Goal: Task Accomplishment & Management: Complete application form

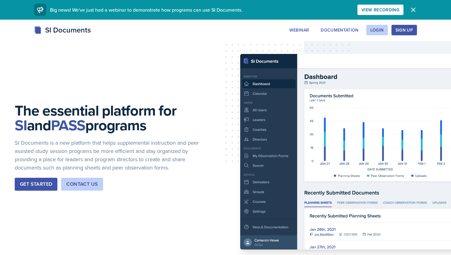
drag, startPoint x: 29, startPoint y: 188, endPoint x: 243, endPoint y: 33, distance: 263.7
click at [376, 31] on div "Login" at bounding box center [377, 30] width 14 height 5
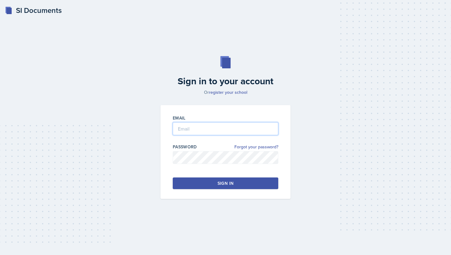
click at [193, 125] on input "email" at bounding box center [226, 128] width 106 height 13
click at [199, 183] on button "Sign in" at bounding box center [226, 184] width 106 height 12
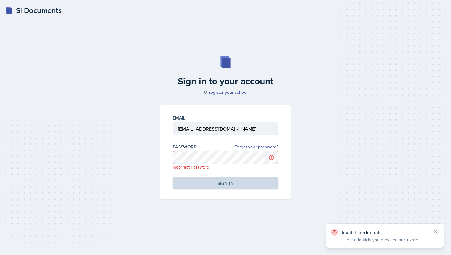
click at [227, 140] on div at bounding box center [226, 138] width 106 height 6
click at [227, 135] on div at bounding box center [226, 138] width 106 height 6
click at [231, 133] on input "[EMAIL_ADDRESS][DOMAIN_NAME]" at bounding box center [226, 128] width 106 height 13
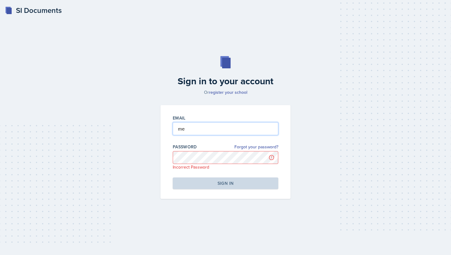
type input "m"
type input "[EMAIL_ADDRESS][DOMAIN_NAME]"
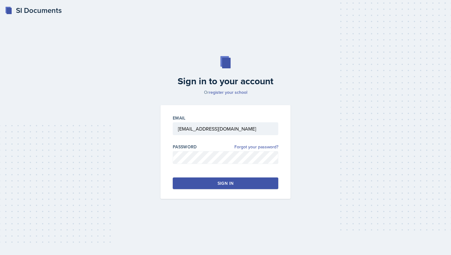
click at [234, 186] on button "Sign in" at bounding box center [226, 184] width 106 height 12
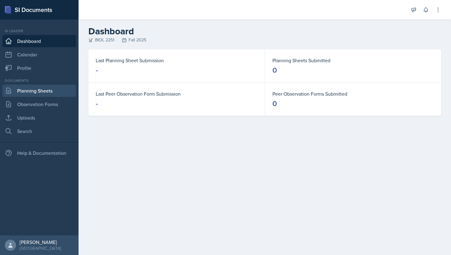
click at [28, 92] on link "Planning Sheets" at bounding box center [39, 91] width 74 height 12
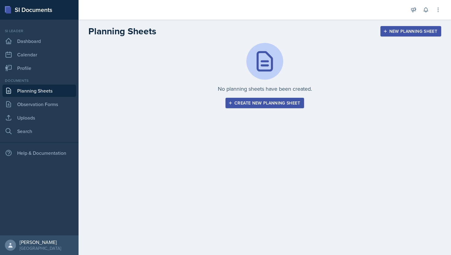
click at [252, 102] on div "Create new planning sheet" at bounding box center [265, 103] width 71 height 5
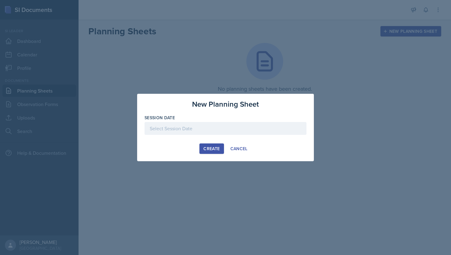
click at [207, 126] on div at bounding box center [226, 128] width 162 height 13
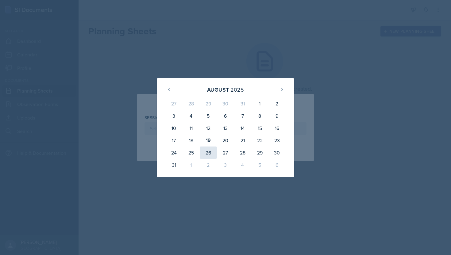
click at [206, 155] on div "26" at bounding box center [208, 153] width 17 height 12
type input "[DATE]"
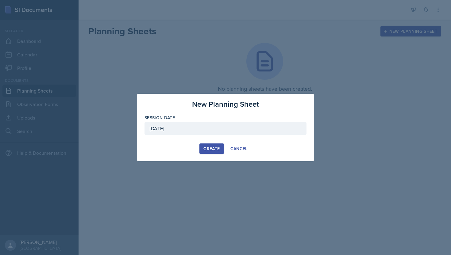
click at [206, 150] on div "Create" at bounding box center [211, 148] width 16 height 5
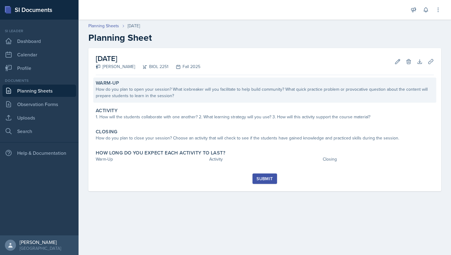
click at [180, 90] on div "How do you plan to open your session? What icebreaker will you facilitate to he…" at bounding box center [265, 92] width 338 height 13
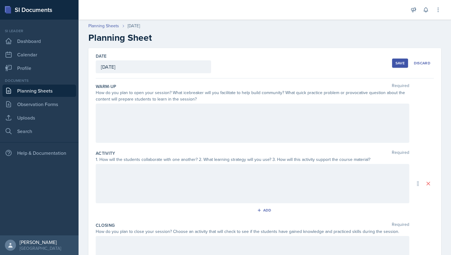
click at [165, 111] on div at bounding box center [253, 123] width 314 height 39
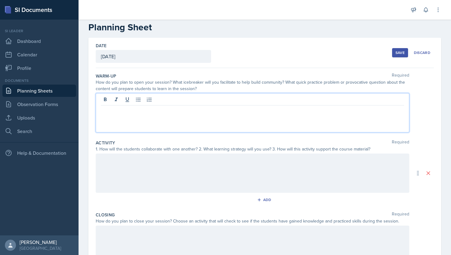
scroll to position [14, 0]
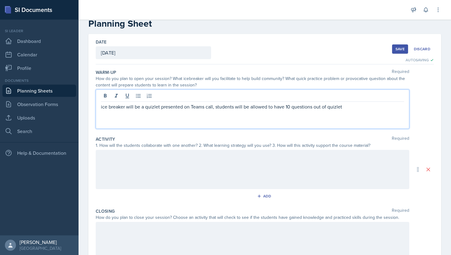
click at [249, 109] on p "ice breaker will be a quizlet presented on Teams call, students will be allowed…" at bounding box center [252, 106] width 303 height 7
click at [349, 106] on p "ice breaker will be a quizlet presented on Teams call, students will be allowed…" at bounding box center [252, 106] width 303 height 7
click at [290, 109] on p "ice breaker will be a quizlet presented on Teams call, students will be allowed…" at bounding box center [252, 106] width 303 height 7
click at [361, 105] on p "ice breaker will be a quizlet presented on Teams call, students will be allowed…" at bounding box center [252, 106] width 303 height 7
click at [261, 106] on p "ice breaker will be a quizlet presented on Teams call, students will be allowed…" at bounding box center [252, 110] width 303 height 15
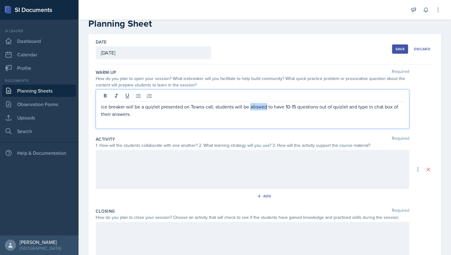
click at [261, 106] on p "ice breaker will be a quizlet presented on Teams call, students will be allowed…" at bounding box center [252, 110] width 303 height 15
drag, startPoint x: 272, startPoint y: 107, endPoint x: 255, endPoint y: 107, distance: 17.5
click at [255, 107] on p "ice breaker will be a quizlet presented on Teams call, students will have to ha…" at bounding box center [252, 110] width 303 height 15
click at [378, 114] on div "ice breaker will be a quizlet presented on Teams call, students will have 10-15…" at bounding box center [253, 109] width 314 height 39
click at [403, 109] on p "ice breaker will be a quizlet presented on Teams call, students will have 10-15…" at bounding box center [252, 106] width 303 height 7
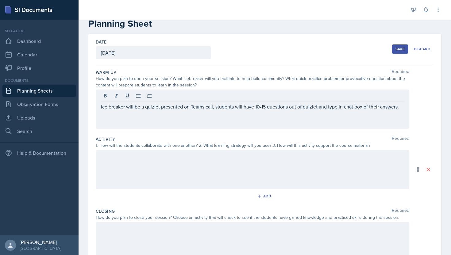
click at [200, 176] on div at bounding box center [253, 169] width 314 height 39
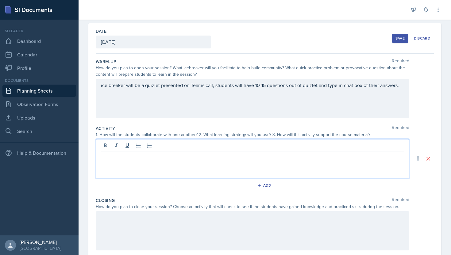
scroll to position [41, 0]
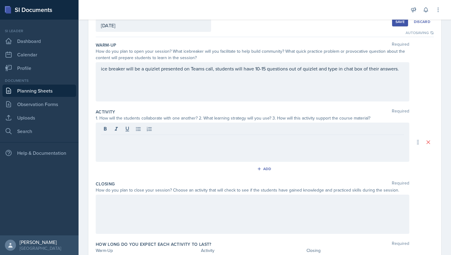
click at [195, 149] on div at bounding box center [253, 142] width 314 height 39
click at [139, 218] on div at bounding box center [253, 214] width 314 height 39
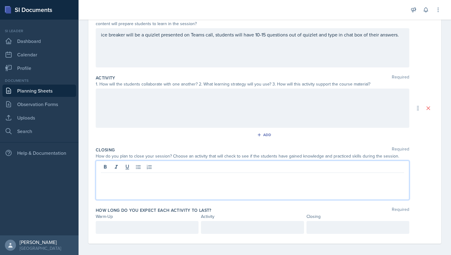
scroll to position [79, 0]
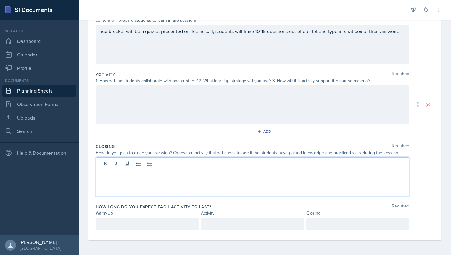
click at [188, 101] on div at bounding box center [253, 104] width 314 height 39
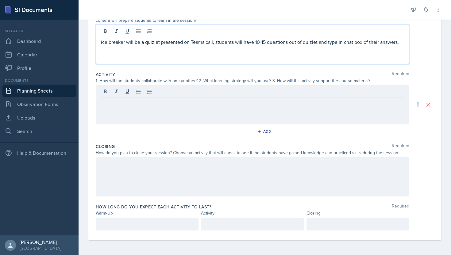
drag, startPoint x: 255, startPoint y: 33, endPoint x: 261, endPoint y: 37, distance: 7.2
click at [261, 37] on div "ice breaker will be a quizlet presented on Teams call, students will have 10-15…" at bounding box center [253, 44] width 314 height 39
drag, startPoint x: 256, startPoint y: 43, endPoint x: 268, endPoint y: 44, distance: 12.4
click at [268, 44] on p "ice breaker will be a quizlet presented on Teams call, students will have 10-15…" at bounding box center [252, 41] width 303 height 7
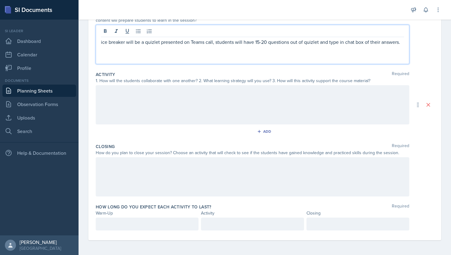
click at [221, 90] on div at bounding box center [253, 104] width 314 height 39
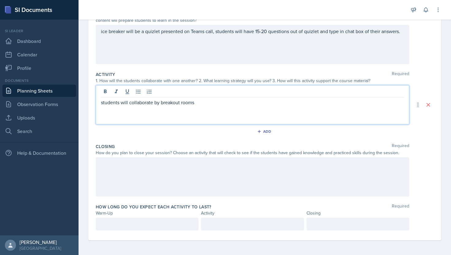
click at [159, 106] on p "students will collaborate by breakout rooms" at bounding box center [252, 102] width 303 height 7
click at [246, 108] on div "students will collaborate by being put into breakout rooms" at bounding box center [253, 104] width 314 height 39
click at [232, 105] on p "students will collaborate by being put into breakout rooms" at bounding box center [252, 102] width 303 height 7
click at [229, 102] on p "students will collaborate by being put into breakout rooms and will be given a …" at bounding box center [252, 102] width 303 height 7
click at [228, 102] on p "students will collaborate by being put into breakout rooms and will be given a …" at bounding box center [252, 102] width 303 height 7
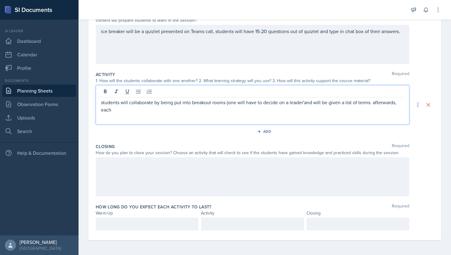
click at [290, 103] on p "students will collaborate by being put into breakout rooms (one will have to de…" at bounding box center [252, 106] width 303 height 15
click at [290, 104] on p "students will collaborate by being put into breakout rooms (one will have to de…" at bounding box center [252, 106] width 303 height 15
click at [305, 103] on p "students will collaborate by being put into breakout rooms (one will have to de…" at bounding box center [252, 106] width 303 height 15
click at [329, 107] on p "students will collaborate by being put into breakout rooms (one will have to de…" at bounding box center [252, 106] width 303 height 15
click at [198, 112] on p "students will collaborate by being put into breakout rooms (one will have to de…" at bounding box center [252, 106] width 303 height 15
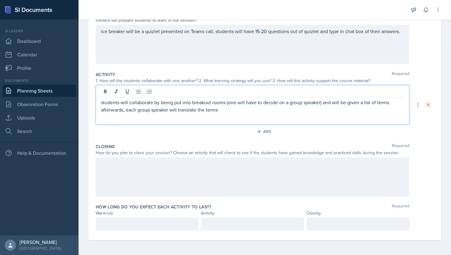
click at [195, 111] on p "students will collaborate by being put into breakout rooms (one will have to de…" at bounding box center [252, 106] width 303 height 15
click at [197, 112] on p "students will collaborate by being put into breakout rooms (one will have to de…" at bounding box center [252, 106] width 303 height 15
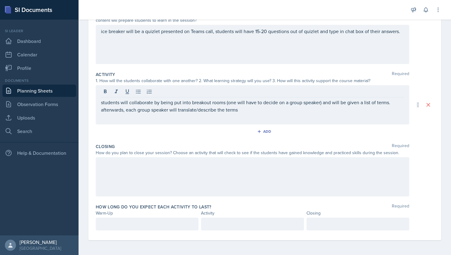
click at [245, 114] on div "students will collaborate by being put into breakout rooms (one will have to de…" at bounding box center [253, 104] width 314 height 39
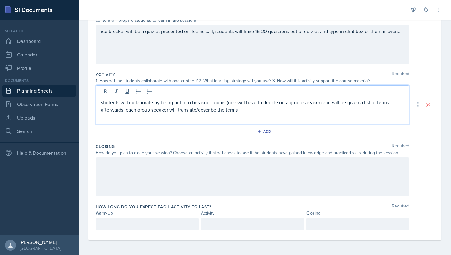
click at [244, 111] on p "students will collaborate by being put into breakout rooms (one will have to de…" at bounding box center [252, 106] width 303 height 15
click at [221, 173] on div at bounding box center [253, 176] width 314 height 39
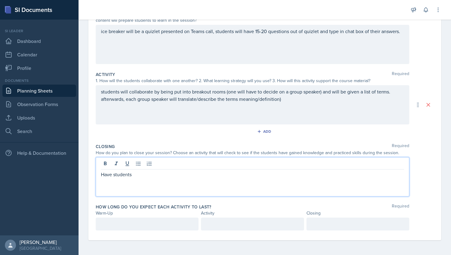
click at [164, 179] on div "Have students" at bounding box center [253, 176] width 314 height 39
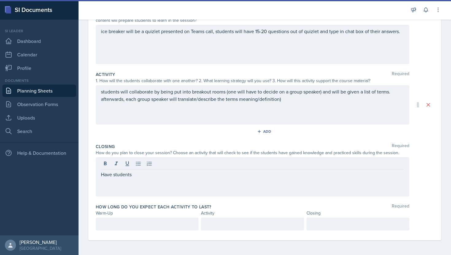
click at [164, 179] on div "Have students" at bounding box center [253, 176] width 314 height 39
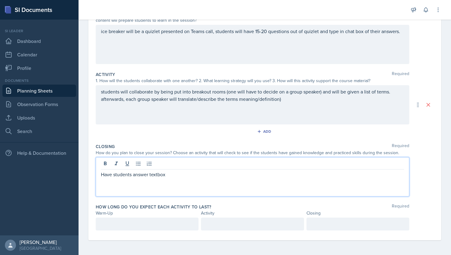
click at [158, 177] on p "Have students answer textbox" at bounding box center [252, 174] width 303 height 7
click at [175, 176] on p "Have students answer textbox" at bounding box center [252, 174] width 303 height 7
click at [148, 176] on p "Have students answer questions in textbox" at bounding box center [252, 174] width 303 height 7
click at [149, 174] on p "Have students answer questions in textbox" at bounding box center [252, 174] width 303 height 7
click at [233, 173] on p "Have students answer following questions in textbox" at bounding box center [252, 174] width 303 height 7
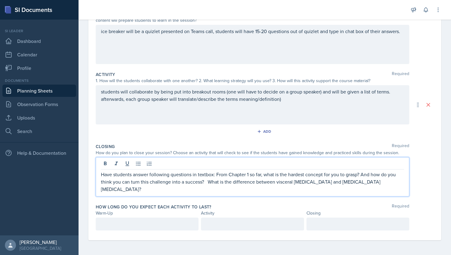
click at [335, 129] on div "Add" at bounding box center [265, 133] width 338 height 12
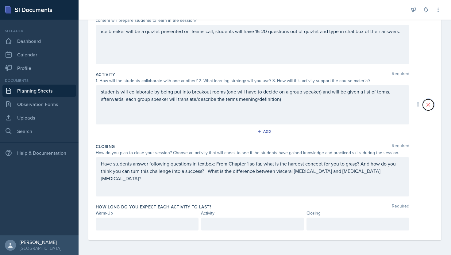
drag, startPoint x: 429, startPoint y: 108, endPoint x: 292, endPoint y: 138, distance: 140.3
click at [292, 138] on div "Activity Required 1. How will the students collaborate with one another? 2. Wha…" at bounding box center [265, 105] width 338 height 72
click at [292, 138] on div "Add" at bounding box center [265, 133] width 338 height 12
click at [261, 132] on icon "button" at bounding box center [259, 132] width 4 height 4
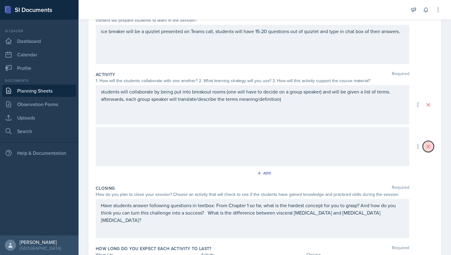
click at [429, 149] on icon at bounding box center [428, 147] width 6 height 6
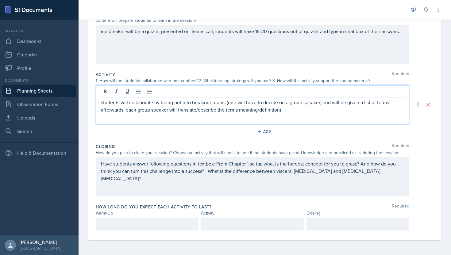
drag, startPoint x: 297, startPoint y: 99, endPoint x: 89, endPoint y: 102, distance: 207.5
click at [89, 102] on div "Date [DATE] [DATE] 27 28 29 30 31 1 2 3 4 5 6 7 8 9 10 11 12 13 14 15 16 17 18 …" at bounding box center [264, 104] width 353 height 271
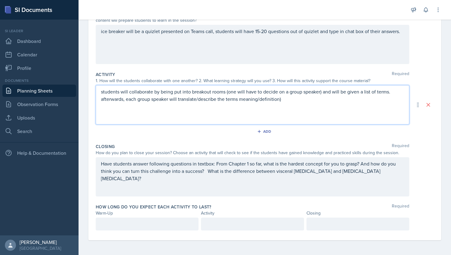
scroll to position [68, 0]
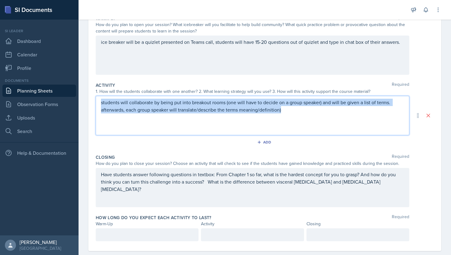
drag, startPoint x: 102, startPoint y: 103, endPoint x: 296, endPoint y: 111, distance: 194.4
click at [296, 111] on p "students will collaborate by being put into breakout rooms (one will have to de…" at bounding box center [252, 106] width 303 height 15
copy p "students will collaborate by being put into breakout rooms (one will have to de…"
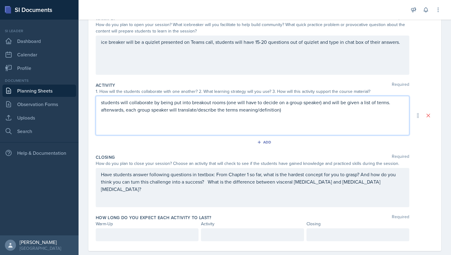
click at [322, 152] on div "Closing Required How do you plan to close your session? Choose an activity that…" at bounding box center [265, 182] width 338 height 60
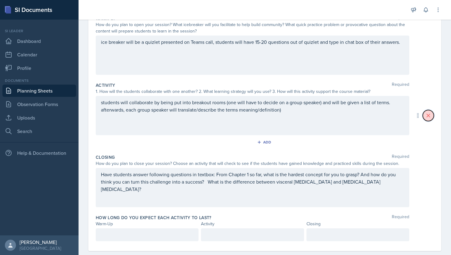
click at [428, 116] on icon at bounding box center [428, 115] width 3 height 3
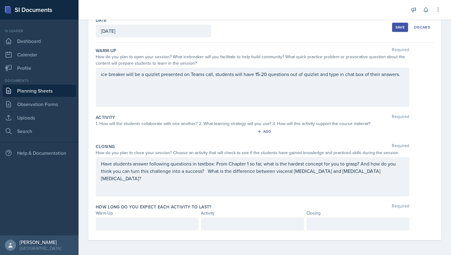
scroll to position [36, 0]
click at [270, 131] on div "Add" at bounding box center [264, 131] width 13 height 5
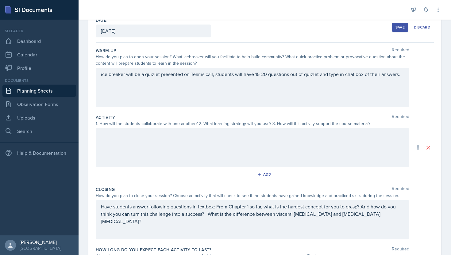
click at [264, 142] on div at bounding box center [253, 147] width 314 height 39
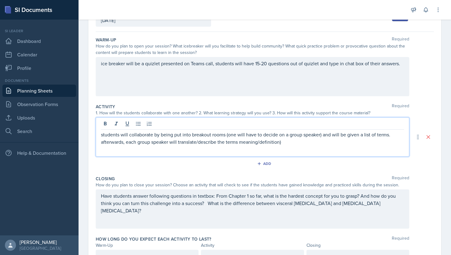
click at [309, 169] on div "Add" at bounding box center [265, 165] width 338 height 12
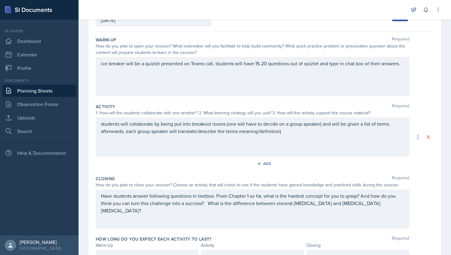
scroll to position [79, 0]
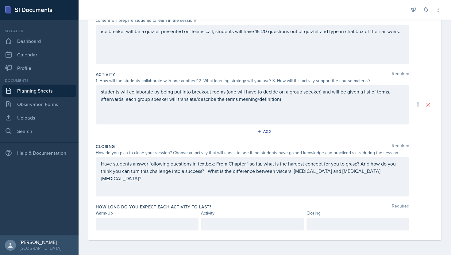
click at [362, 183] on div "Have students answer following questions in textbox: From Chapter 1 so far, wha…" at bounding box center [253, 176] width 314 height 39
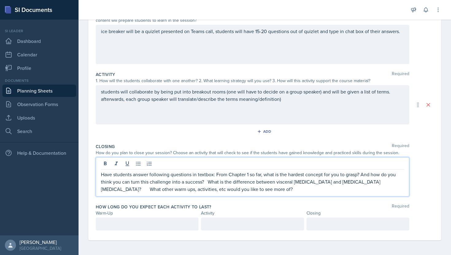
click at [122, 190] on p "Have students answer following questions in textbox: From Chapter 1 so far, wha…" at bounding box center [252, 182] width 303 height 22
click at [125, 189] on p "Have students answer following questions in textbox: From Chapter 1 so far, wha…" at bounding box center [252, 182] width 303 height 22
click at [169, 190] on p "Have students answer following questions in textbox: From Chapter 1 so far, wha…" at bounding box center [252, 182] width 303 height 22
click at [283, 193] on div "Have students answer following questions in textbox: From Chapter 1 so far, wha…" at bounding box center [253, 176] width 314 height 39
click at [202, 191] on p "Have students answer following questions in textbox: From Chapter 1 so far, wha…" at bounding box center [252, 182] width 303 height 22
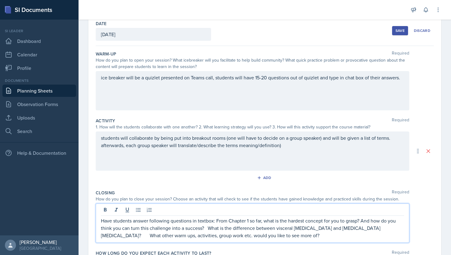
scroll to position [0, 0]
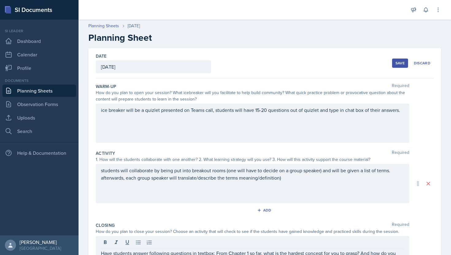
drag, startPoint x: 101, startPoint y: 111, endPoint x: 353, endPoint y: 108, distance: 252.3
click at [353, 108] on div "ice breaker will be a quizlet presented on Teams call, students will have 15-20…" at bounding box center [253, 123] width 314 height 39
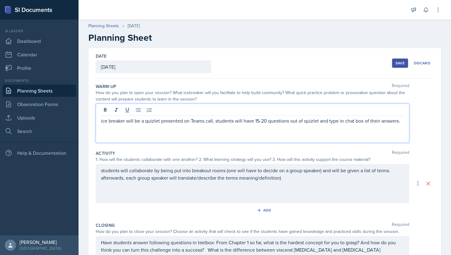
click at [204, 118] on p "ice breaker will be a quizlet presented on Teams call, students will have 15-20…" at bounding box center [252, 120] width 303 height 7
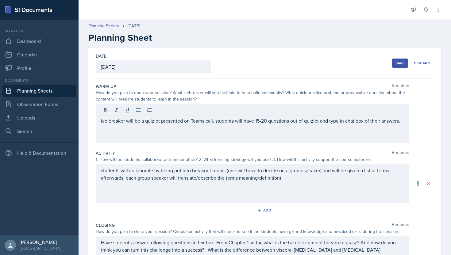
click at [225, 83] on div "Warm-Up Required How do you plan to open your session? What icebreaker will you…" at bounding box center [265, 114] width 338 height 67
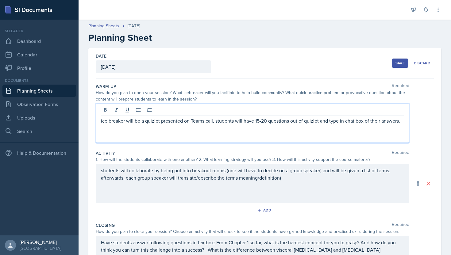
drag, startPoint x: 101, startPoint y: 111, endPoint x: 233, endPoint y: 114, distance: 132.6
click at [233, 114] on div "ice breaker will be a quizlet presented on Teams call, students will have 15-20…" at bounding box center [253, 123] width 314 height 39
drag, startPoint x: 101, startPoint y: 120, endPoint x: 400, endPoint y: 127, distance: 299.0
click at [400, 127] on div "ice breaker will be a quizlet presented on Teams call, students will have 15-20…" at bounding box center [253, 123] width 314 height 39
copy p "ice breaker will be a quizlet presented on Teams call, students will have 15-20…"
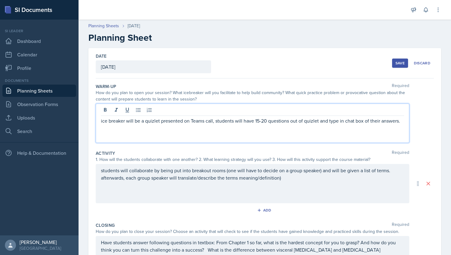
click at [158, 128] on div "ice breaker will be a quizlet presented on Teams call, students will have 15-20…" at bounding box center [253, 123] width 314 height 39
click at [156, 133] on div "ice breaker will be a quizlet presented on Teams call, students will have 15-20…" at bounding box center [253, 123] width 314 height 39
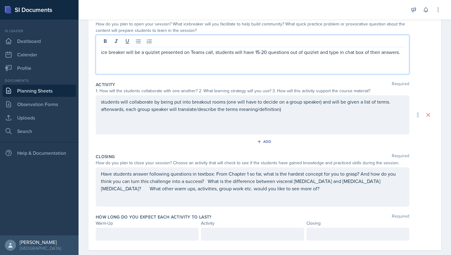
click at [156, 133] on div "students will collaborate by being put into breakout rooms (one will have to de…" at bounding box center [253, 114] width 314 height 39
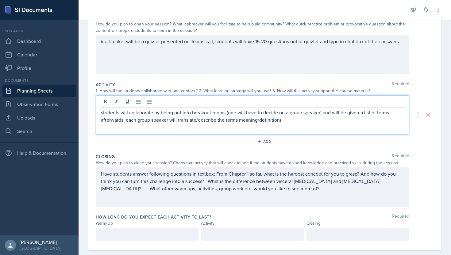
scroll to position [79, 0]
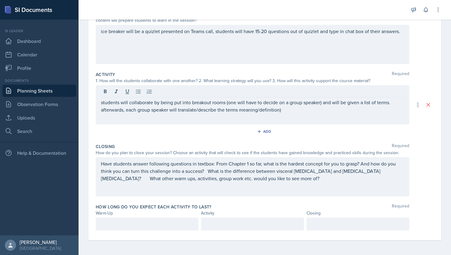
drag, startPoint x: 100, startPoint y: 103, endPoint x: 282, endPoint y: 113, distance: 182.3
click at [282, 113] on div "students will collaborate by being put into breakout rooms (one will have to de…" at bounding box center [253, 104] width 314 height 39
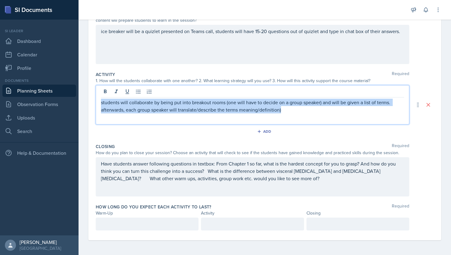
drag, startPoint x: 282, startPoint y: 113, endPoint x: 100, endPoint y: 102, distance: 182.3
click at [100, 102] on div "students will collaborate by being put into breakout rooms (one will have to de…" at bounding box center [253, 104] width 314 height 39
copy p "students will collaborate by being put into breakout rooms (one will have to de…"
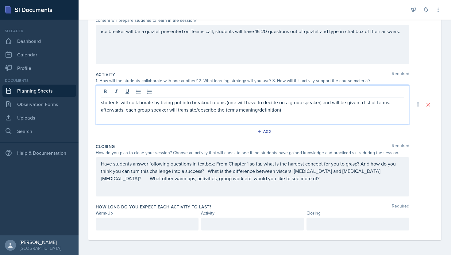
click at [107, 64] on div "ice breaker will be a quizlet presented on Teams call, students will have 15-20…" at bounding box center [253, 44] width 314 height 39
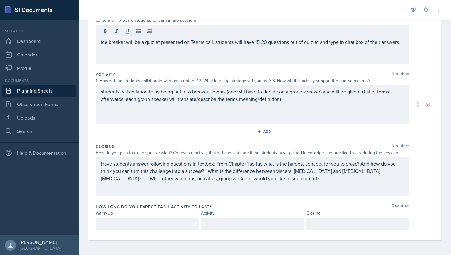
click at [147, 137] on div "Add" at bounding box center [265, 133] width 338 height 12
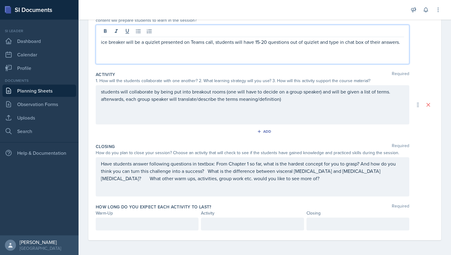
click at [136, 28] on div "ice breaker will be a quizlet presented on Teams call, students will have 15-20…" at bounding box center [253, 44] width 314 height 39
click at [142, 51] on div "ice breaker will be a quizlet presented on Teams call, students will have 15-20…" at bounding box center [253, 44] width 314 height 39
click at [404, 44] on p "ice breaker will be a quizlet presented on Teams call, students will have 15-20…" at bounding box center [252, 41] width 303 height 7
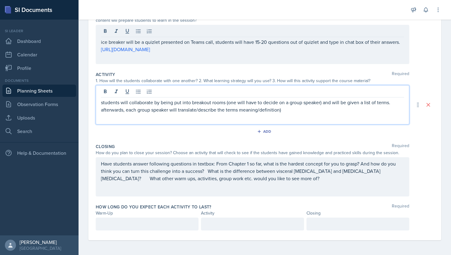
click at [319, 105] on div "students will collaborate by being put into breakout rooms (one will have to de…" at bounding box center [252, 110] width 303 height 22
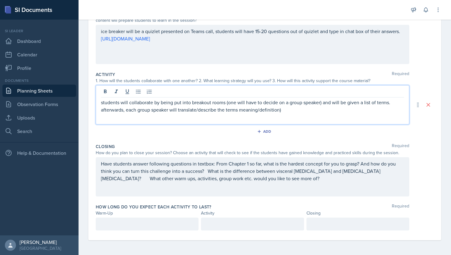
click at [317, 113] on p "students will collaborate by being put into breakout rooms (one will have to de…" at bounding box center [252, 106] width 303 height 15
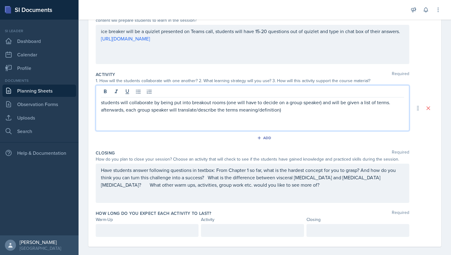
click at [322, 113] on p "students will collaborate by being put into breakout rooms (one will have to de…" at bounding box center [252, 106] width 303 height 15
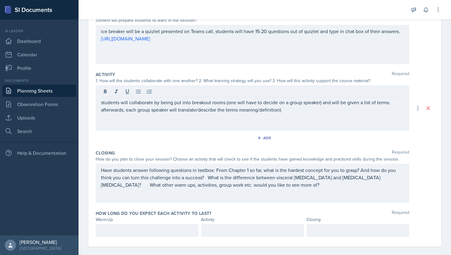
click at [300, 133] on div "Activity Required 1. How will the students collaborate with one another? 2. Wha…" at bounding box center [265, 108] width 338 height 79
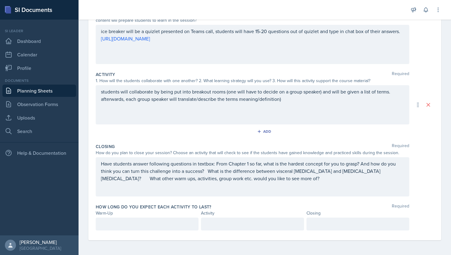
click at [291, 114] on div "students will collaborate by being put into breakout rooms (one will have to de…" at bounding box center [252, 102] width 303 height 29
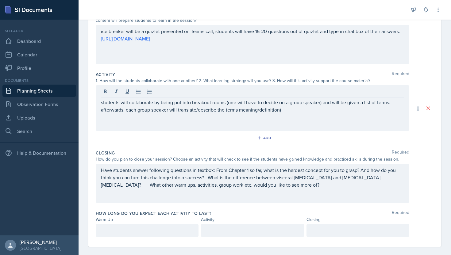
click at [129, 71] on div "Activity Required 1. How will the students collaborate with one another? 2. Wha…" at bounding box center [265, 108] width 338 height 79
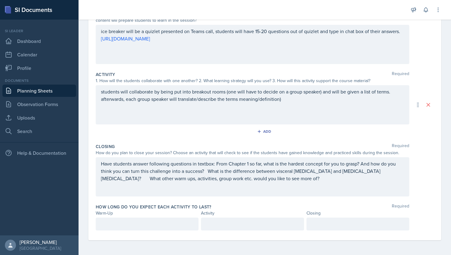
click at [144, 109] on div "students will collaborate by being put into breakout rooms (one will have to de…" at bounding box center [252, 102] width 303 height 29
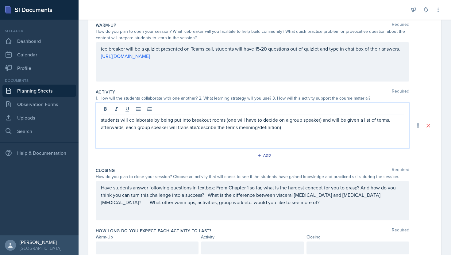
scroll to position [54, 0]
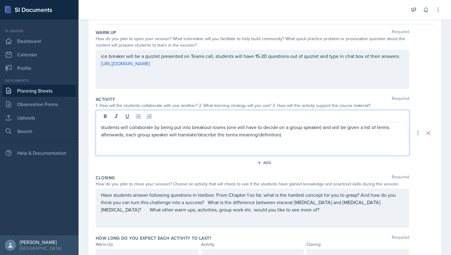
click at [296, 146] on p at bounding box center [252, 149] width 303 height 7
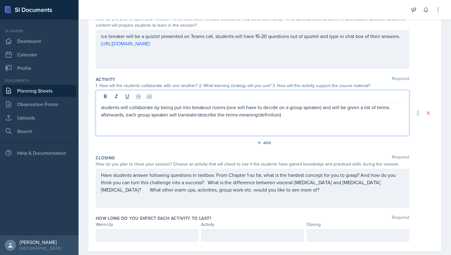
scroll to position [85, 0]
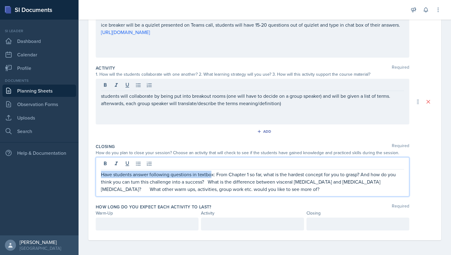
drag, startPoint x: 216, startPoint y: 165, endPoint x: 211, endPoint y: 172, distance: 8.6
click at [211, 172] on p "Have students answer following questions in textbox: From Chapter 1 so far, wha…" at bounding box center [252, 182] width 303 height 22
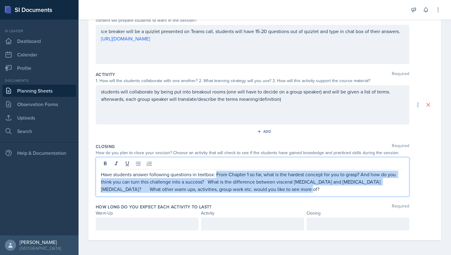
drag, startPoint x: 216, startPoint y: 174, endPoint x: 274, endPoint y: 189, distance: 59.7
click at [274, 189] on p "Have students answer following questions in textbox: From Chapter 1 so far, wha…" at bounding box center [252, 182] width 303 height 22
copy p "From Chapter 1 so far, what is the hardest concept for you to grasp? And how do…"
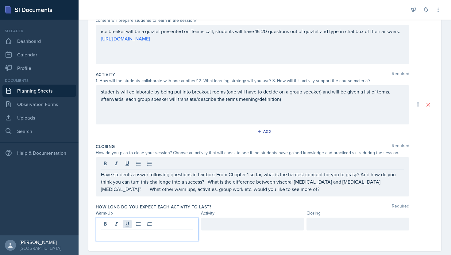
click at [123, 223] on div at bounding box center [147, 230] width 103 height 24
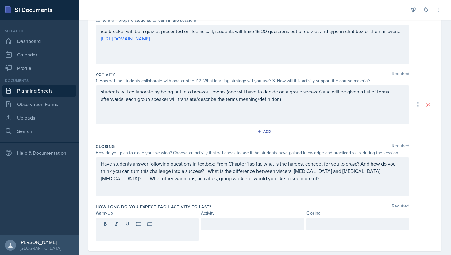
click at [189, 144] on div "Closing Required" at bounding box center [265, 147] width 338 height 6
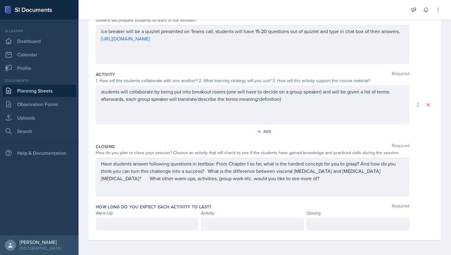
click at [220, 222] on div at bounding box center [252, 224] width 103 height 13
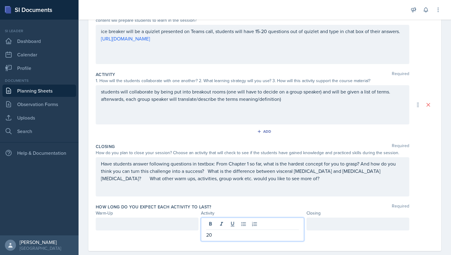
click at [324, 228] on div at bounding box center [358, 224] width 103 height 13
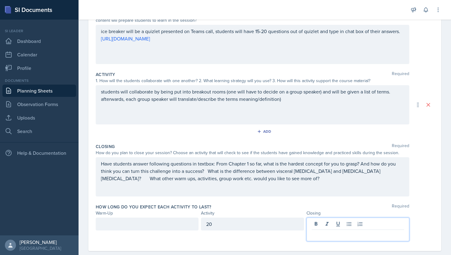
scroll to position [90, 0]
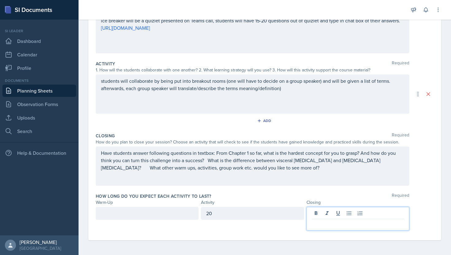
click at [168, 215] on div at bounding box center [147, 213] width 103 height 13
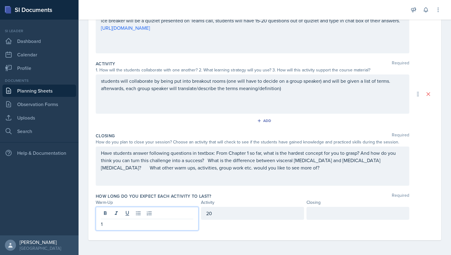
click at [184, 228] on p "1" at bounding box center [147, 224] width 92 height 7
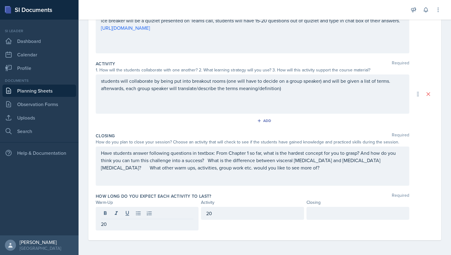
click at [346, 220] on div at bounding box center [358, 219] width 103 height 24
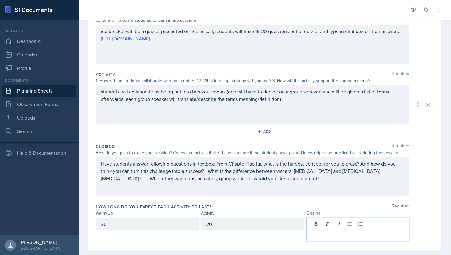
click at [341, 231] on p at bounding box center [358, 234] width 92 height 7
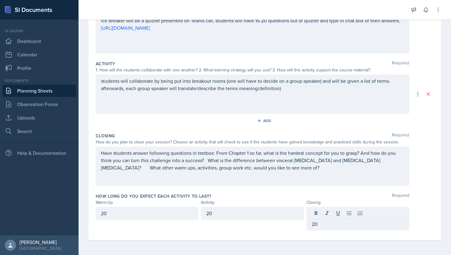
click at [325, 189] on div "Closing Required How do you plan to close your session? Choose an activity that…" at bounding box center [265, 160] width 338 height 60
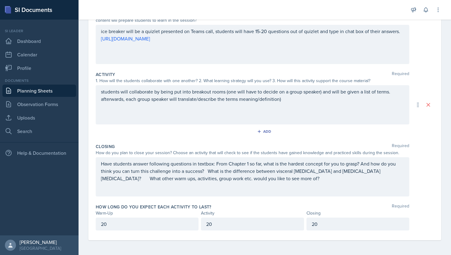
click at [134, 224] on p "20" at bounding box center [147, 224] width 92 height 7
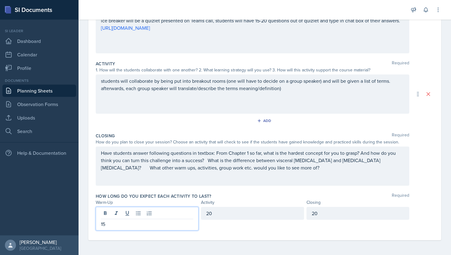
click at [335, 217] on div "20" at bounding box center [358, 213] width 103 height 13
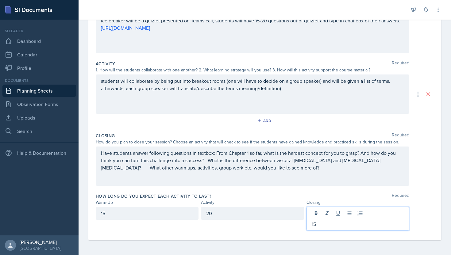
click at [303, 172] on p "Have students answer following questions in textbox: From Chapter 1 so far, wha…" at bounding box center [252, 160] width 303 height 22
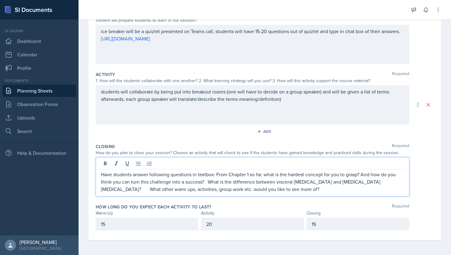
scroll to position [79, 0]
click at [276, 190] on p "Have students answer following questions in textbox: From Chapter 1 so far, wha…" at bounding box center [252, 182] width 303 height 22
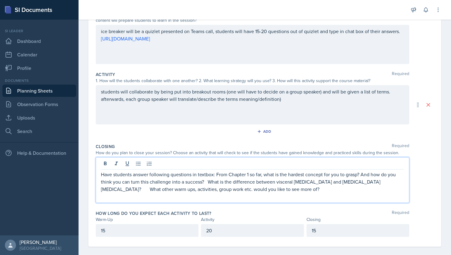
scroll to position [85, 0]
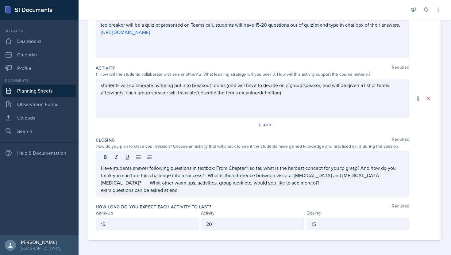
click at [293, 120] on div "Activity Required 1. How will the students collaborate with one another? 2. Wha…" at bounding box center [265, 99] width 338 height 72
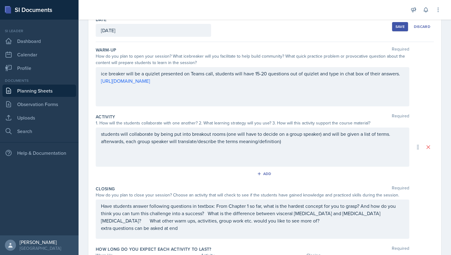
scroll to position [0, 0]
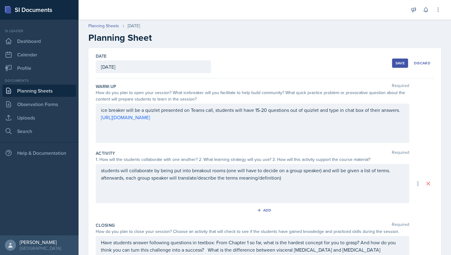
click at [401, 63] on div "Save" at bounding box center [400, 63] width 9 height 5
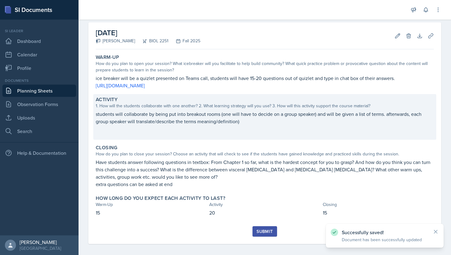
scroll to position [29, 0]
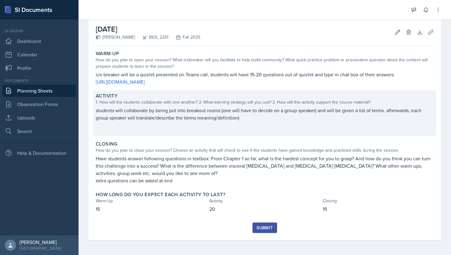
drag, startPoint x: 261, startPoint y: 229, endPoint x: 281, endPoint y: 126, distance: 104.8
click at [281, 126] on div "[DATE] [PERSON_NAME] BIOL 2251 Fall 2025 Edit Delete Download Uploads Autosavin…" at bounding box center [264, 130] width 353 height 222
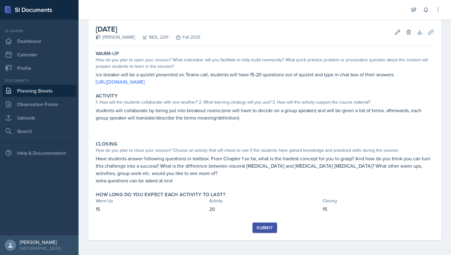
click at [264, 230] on div "Submit" at bounding box center [265, 228] width 16 height 5
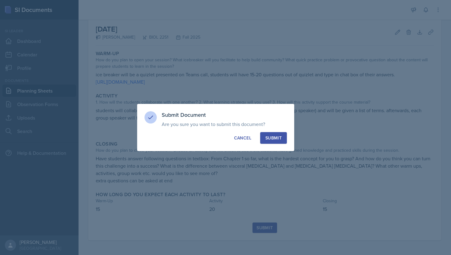
click at [277, 139] on div "Submit" at bounding box center [273, 138] width 16 height 6
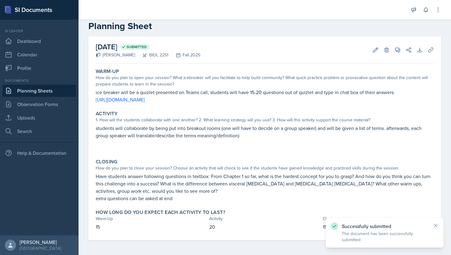
scroll to position [12, 0]
click at [36, 121] on link "Uploads" at bounding box center [39, 118] width 74 height 12
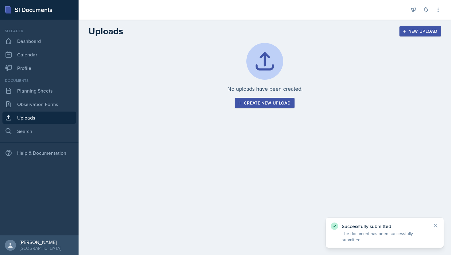
click at [271, 107] on button "Create new upload" at bounding box center [265, 103] width 60 height 10
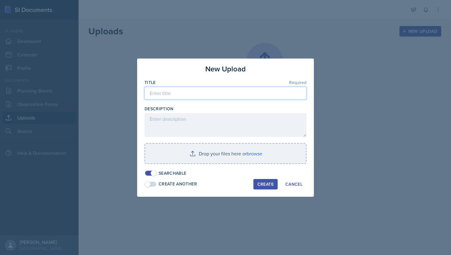
click at [194, 95] on input at bounding box center [226, 93] width 162 height 13
type input "[DATE]"
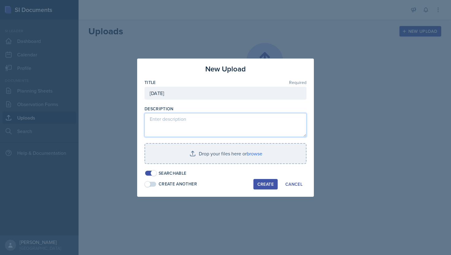
click at [177, 124] on textarea at bounding box center [226, 125] width 162 height 24
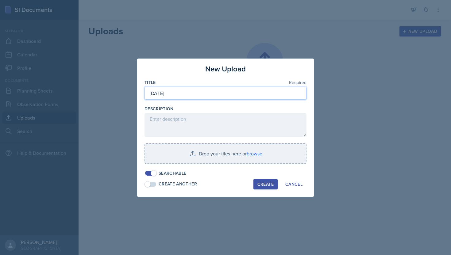
click at [200, 91] on input "[DATE]" at bounding box center [226, 93] width 162 height 13
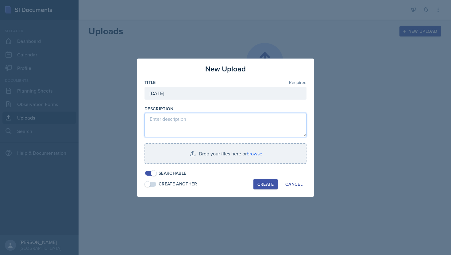
click at [171, 123] on textarea at bounding box center [226, 125] width 162 height 24
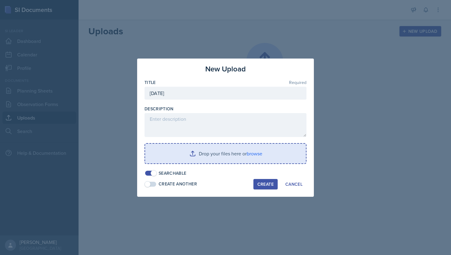
click at [210, 157] on input "file" at bounding box center [225, 154] width 161 height 20
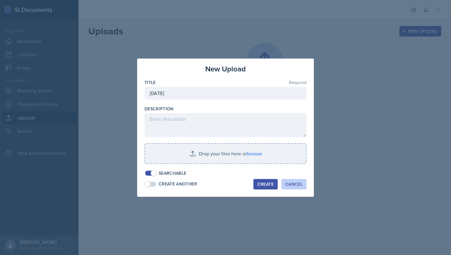
click at [292, 185] on div "Cancel" at bounding box center [293, 184] width 17 height 5
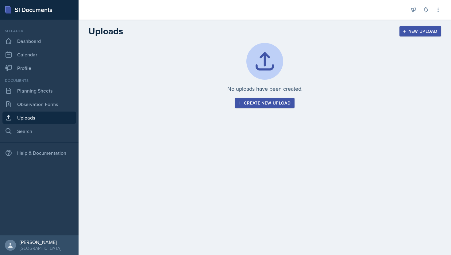
click at [37, 118] on link "Uploads" at bounding box center [39, 118] width 74 height 12
click at [54, 92] on link "Planning Sheets" at bounding box center [39, 91] width 74 height 12
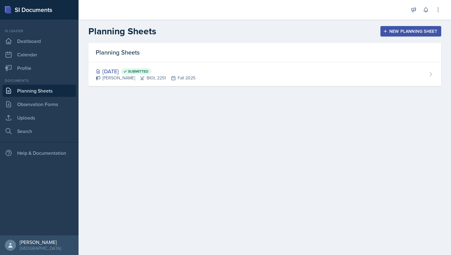
click at [409, 33] on div "New Planning Sheet" at bounding box center [411, 31] width 53 height 5
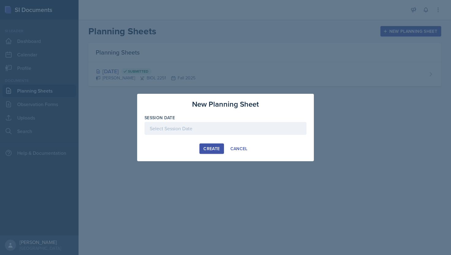
click at [211, 126] on div at bounding box center [226, 128] width 162 height 13
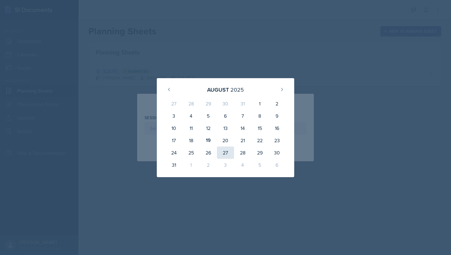
click at [226, 154] on div "27" at bounding box center [225, 153] width 17 height 12
type input "[DATE]"
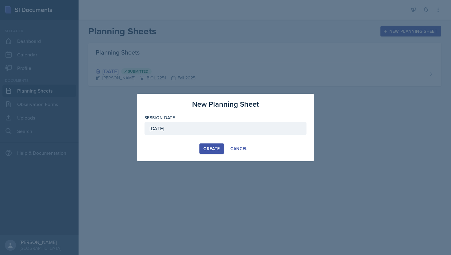
click at [211, 149] on div "Create" at bounding box center [211, 148] width 16 height 5
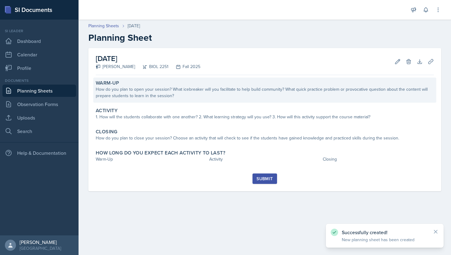
click at [210, 93] on div "How do you plan to open your session? What icebreaker will you facilitate to he…" at bounding box center [265, 92] width 338 height 13
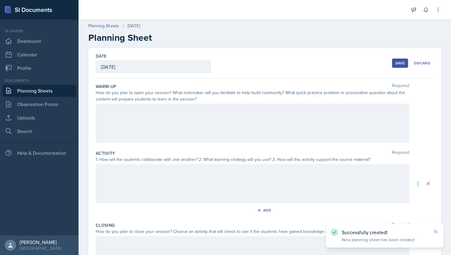
click at [205, 107] on div at bounding box center [253, 123] width 314 height 39
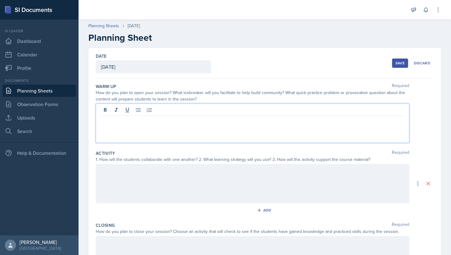
click at [194, 135] on div at bounding box center [253, 123] width 314 height 39
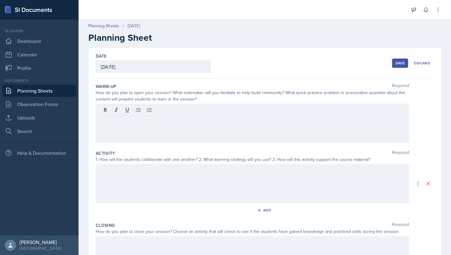
click at [194, 135] on div at bounding box center [253, 123] width 314 height 39
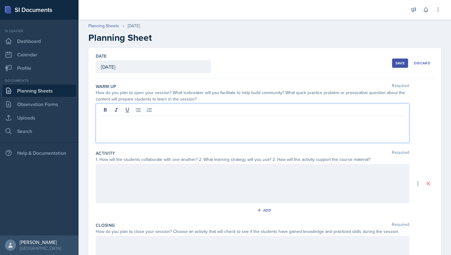
click at [233, 119] on p at bounding box center [252, 120] width 303 height 7
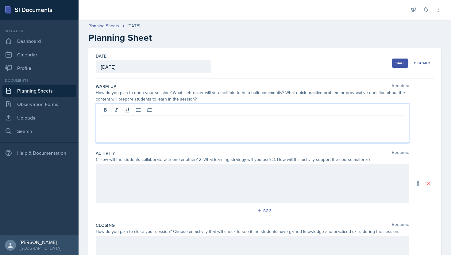
click at [233, 119] on p at bounding box center [252, 120] width 303 height 7
click at [278, 77] on div "Date [DATE] [DATE] 27 28 29 30 31 1 2 3 4 5 6 7 8 9 10 11 12 13 14 15 16 17 18 …" at bounding box center [265, 63] width 338 height 30
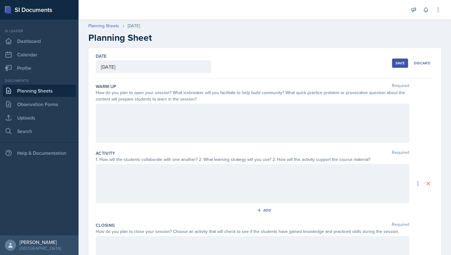
click at [247, 114] on div at bounding box center [253, 123] width 314 height 39
click at [247, 114] on div at bounding box center [252, 111] width 303 height 10
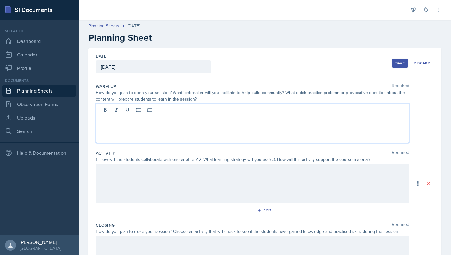
click at [297, 49] on div "Date [DATE] [DATE] 27 28 29 30 31 1 2 3 4 5 6 7 8 9 10 11 12 13 14 15 16 17 18 …" at bounding box center [265, 63] width 338 height 30
click at [243, 112] on div at bounding box center [253, 123] width 314 height 39
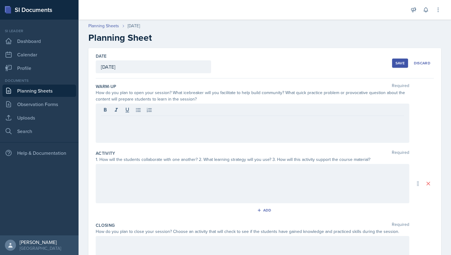
click at [238, 150] on div "Activity Required" at bounding box center [265, 153] width 338 height 6
click at [268, 91] on div "How do you plan to open your session? What icebreaker will you facilitate to he…" at bounding box center [253, 96] width 314 height 13
click at [224, 119] on div at bounding box center [253, 123] width 314 height 39
click at [245, 81] on div "Warm-Up Required How do you plan to open your session? What icebreaker will you…" at bounding box center [265, 114] width 338 height 67
click at [239, 120] on div at bounding box center [253, 123] width 314 height 39
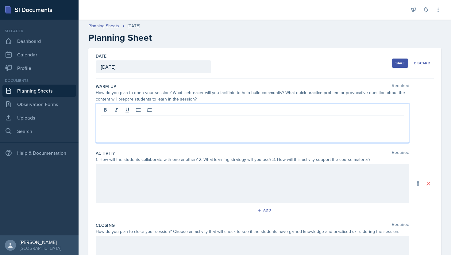
click at [265, 66] on div "Date [DATE] [DATE] 27 28 29 30 31 1 2 3 4 5 6 7 8 9 10 11 12 13 14 15 16 17 18 …" at bounding box center [265, 63] width 338 height 30
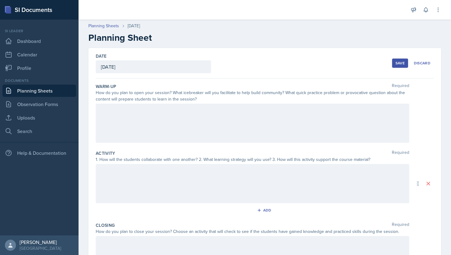
click at [208, 129] on div at bounding box center [253, 123] width 314 height 39
click at [153, 130] on div at bounding box center [253, 123] width 314 height 39
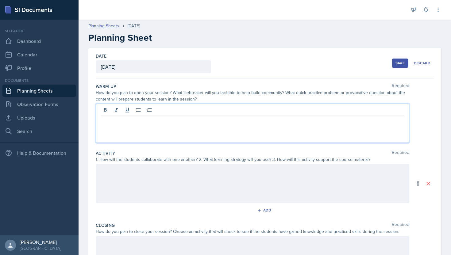
click at [153, 130] on div at bounding box center [253, 123] width 314 height 39
drag, startPoint x: 320, startPoint y: 34, endPoint x: 305, endPoint y: 41, distance: 16.3
click at [319, 35] on h2 "Planning Sheet" at bounding box center [264, 37] width 353 height 11
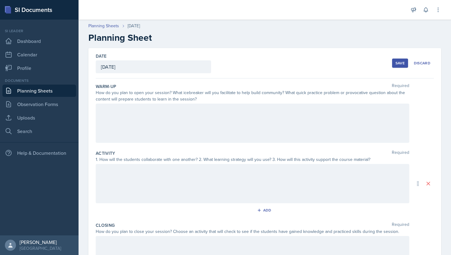
click at [158, 132] on div at bounding box center [253, 123] width 314 height 39
click at [257, 72] on div "Date [DATE] [DATE] 27 28 29 30 31 1 2 3 4 5 6 7 8 9 10 11 12 13 14 15 16 17 18 …" at bounding box center [265, 63] width 338 height 30
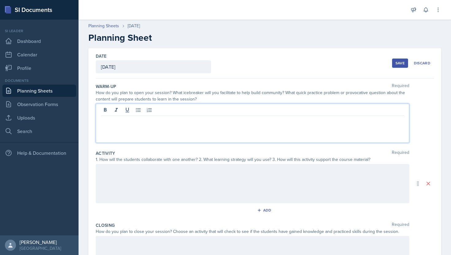
click at [234, 109] on div at bounding box center [253, 123] width 314 height 39
click at [238, 72] on div "Date [DATE] [DATE] 27 28 29 30 31 1 2 3 4 5 6 7 8 9 10 11 12 13 14 15 16 17 18 …" at bounding box center [265, 63] width 338 height 30
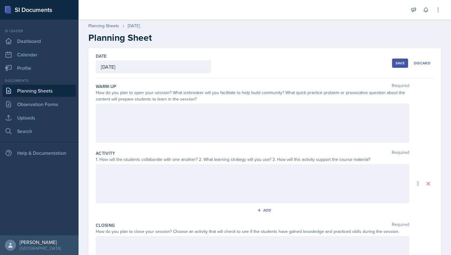
click at [213, 122] on div at bounding box center [253, 123] width 314 height 39
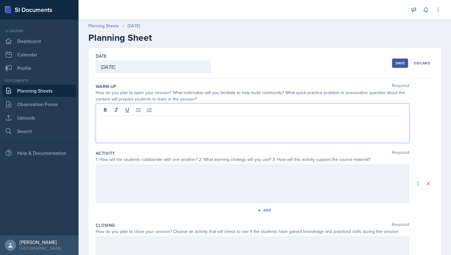
click at [233, 74] on div "Date [DATE] [DATE] 27 28 29 30 31 1 2 3 4 5 6 7 8 9 10 11 12 13 14 15 16 17 18 …" at bounding box center [265, 63] width 338 height 30
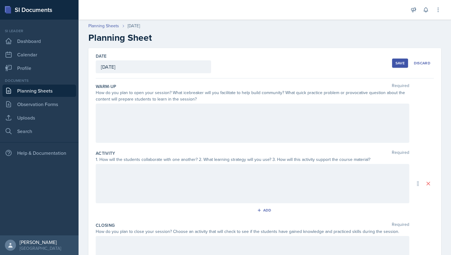
click at [205, 122] on div at bounding box center [253, 123] width 314 height 39
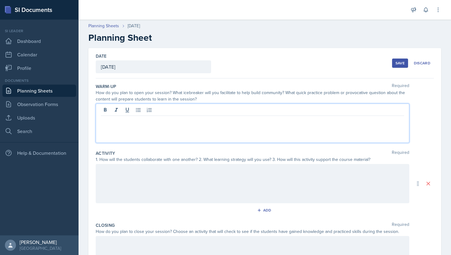
click at [226, 71] on div "Date [DATE] [DATE] 27 28 29 30 31 1 2 3 4 5 6 7 8 9 10 11 12 13 14 15 16 17 18 …" at bounding box center [265, 63] width 338 height 30
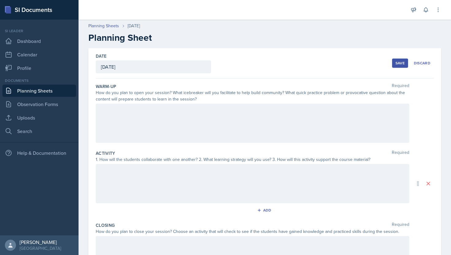
click at [204, 128] on div at bounding box center [253, 123] width 314 height 39
click at [230, 84] on div "Warm-Up Required" at bounding box center [265, 86] width 338 height 6
click at [217, 110] on div at bounding box center [253, 123] width 314 height 39
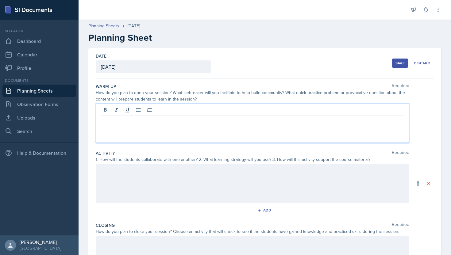
click at [246, 63] on div "Date [DATE] [DATE] 27 28 29 30 31 1 2 3 4 5 6 7 8 9 10 11 12 13 14 15 16 17 18 …" at bounding box center [265, 63] width 338 height 30
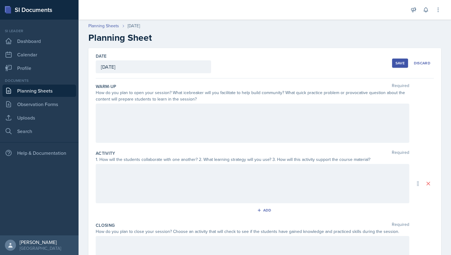
click at [203, 116] on div at bounding box center [253, 123] width 314 height 39
click at [251, 56] on div "Date [DATE] [DATE] 27 28 29 30 31 1 2 3 4 5 6 7 8 9 10 11 12 13 14 15 16 17 18 …" at bounding box center [265, 63] width 338 height 30
click at [232, 118] on div at bounding box center [253, 123] width 314 height 39
click at [253, 85] on div "Warm-Up Required" at bounding box center [265, 86] width 338 height 6
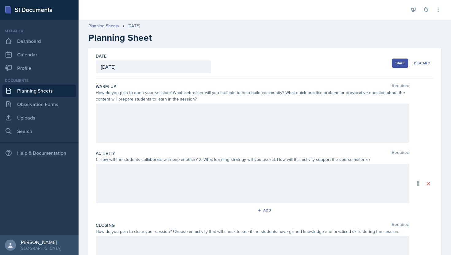
click at [229, 118] on div at bounding box center [253, 123] width 314 height 39
click at [282, 91] on div "How do you plan to open your session? What icebreaker will you facilitate to he…" at bounding box center [253, 96] width 314 height 13
click at [247, 134] on div at bounding box center [253, 123] width 314 height 39
click at [235, 85] on div "Warm-Up Required" at bounding box center [265, 86] width 338 height 6
click at [232, 126] on div at bounding box center [253, 123] width 314 height 39
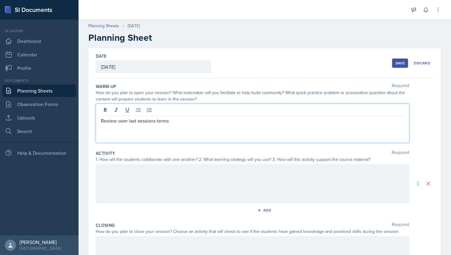
click at [204, 174] on div at bounding box center [253, 183] width 314 height 39
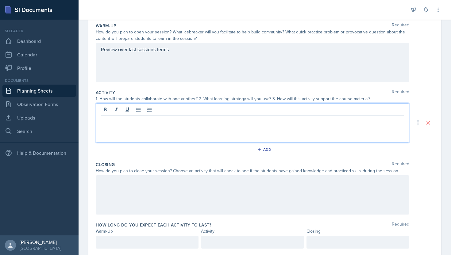
scroll to position [62, 0]
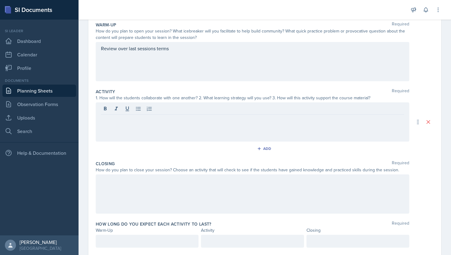
click at [226, 135] on div at bounding box center [253, 121] width 314 height 39
click at [227, 133] on div at bounding box center [253, 121] width 314 height 39
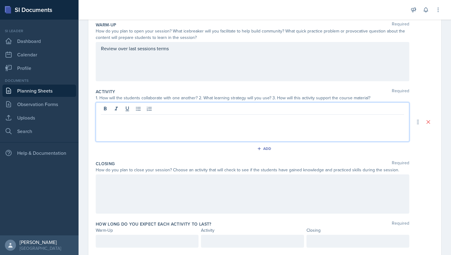
click at [231, 70] on div "Review over last sessions terms" at bounding box center [253, 61] width 314 height 39
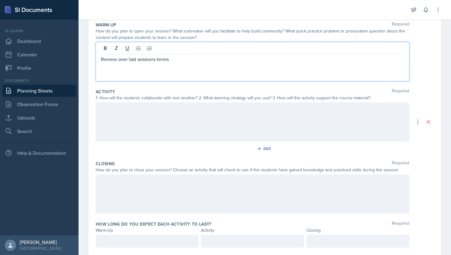
scroll to position [72, 0]
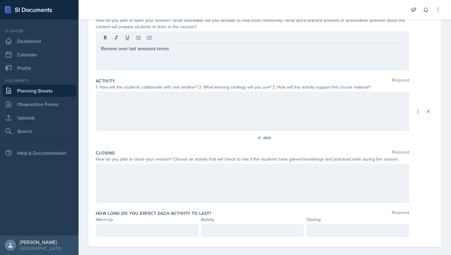
click at [183, 57] on div "Review over last sessions terms" at bounding box center [253, 50] width 314 height 39
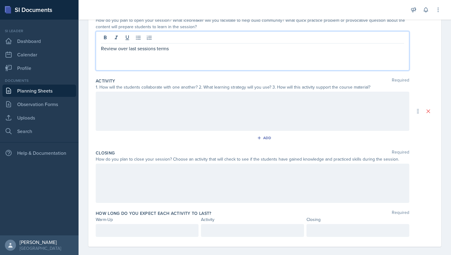
click at [156, 53] on div "Review over last sessions terms" at bounding box center [253, 50] width 314 height 39
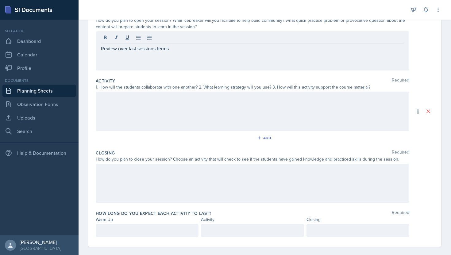
click at [179, 118] on div at bounding box center [253, 111] width 314 height 39
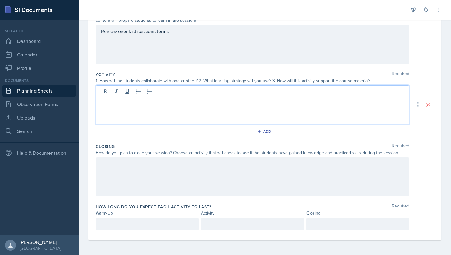
click at [210, 58] on div "Review over last sessions terms" at bounding box center [253, 44] width 314 height 39
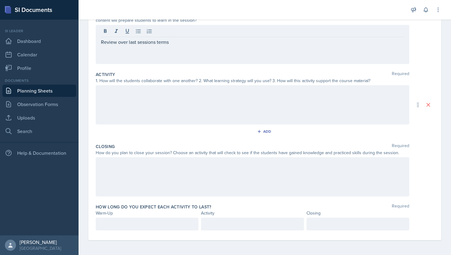
click at [187, 96] on div at bounding box center [253, 104] width 314 height 39
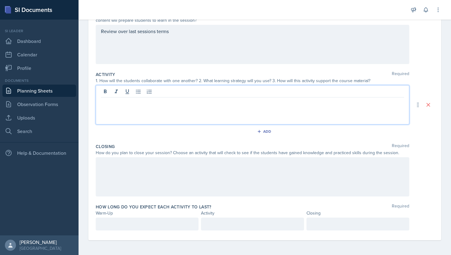
click at [202, 38] on div "Review over last sessions terms" at bounding box center [253, 44] width 314 height 39
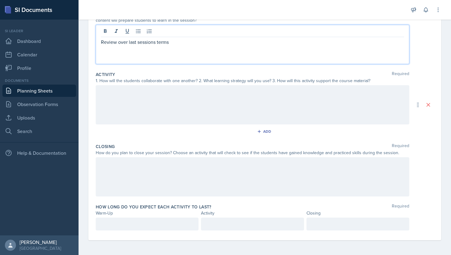
click at [202, 107] on div at bounding box center [253, 104] width 314 height 39
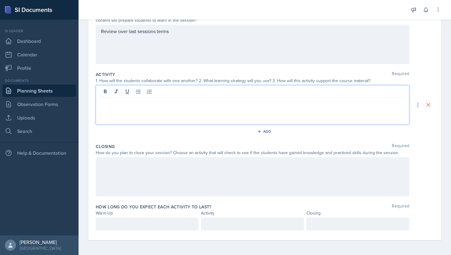
click at [202, 45] on div "Review over last sessions terms" at bounding box center [253, 44] width 314 height 39
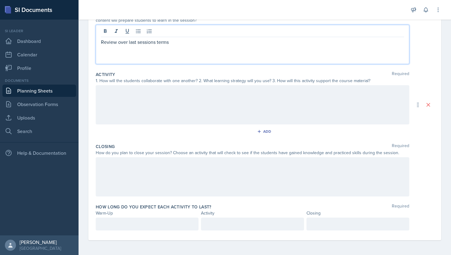
click at [170, 109] on div at bounding box center [253, 104] width 314 height 39
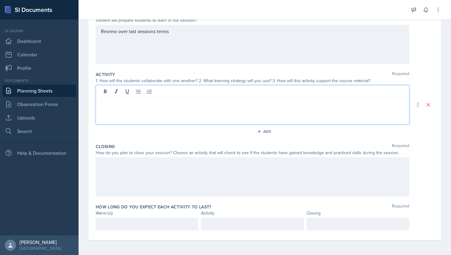
click at [186, 39] on div "Review over last sessions terms" at bounding box center [253, 44] width 314 height 39
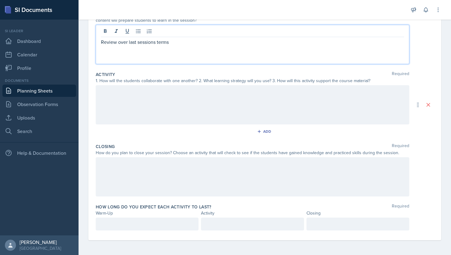
click at [184, 98] on div at bounding box center [253, 104] width 314 height 39
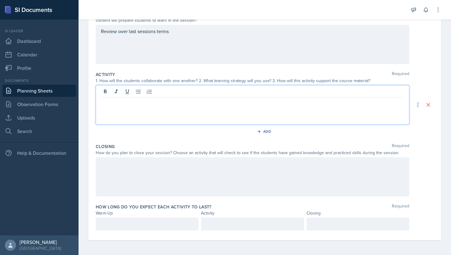
click at [273, 103] on p at bounding box center [252, 102] width 303 height 7
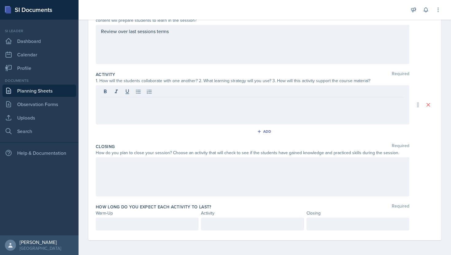
click at [262, 52] on div "Review over last sessions terms" at bounding box center [253, 44] width 314 height 39
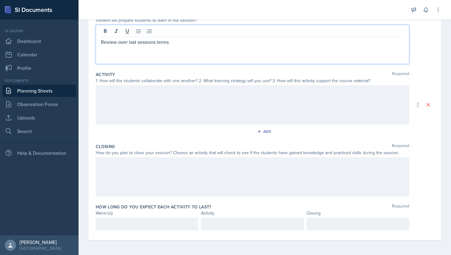
click at [240, 99] on div at bounding box center [253, 104] width 314 height 39
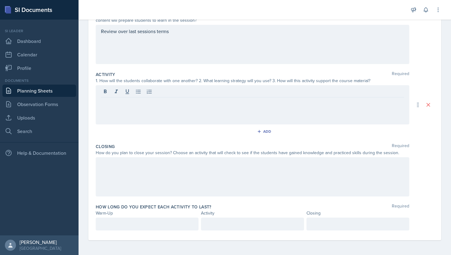
click at [253, 52] on div "Review over last sessions terms" at bounding box center [253, 44] width 314 height 39
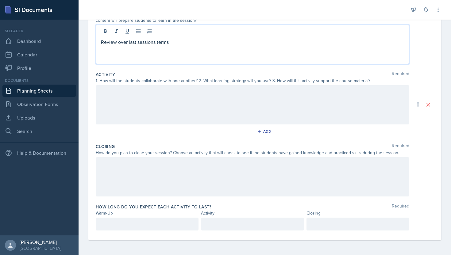
click at [212, 101] on div at bounding box center [253, 104] width 314 height 39
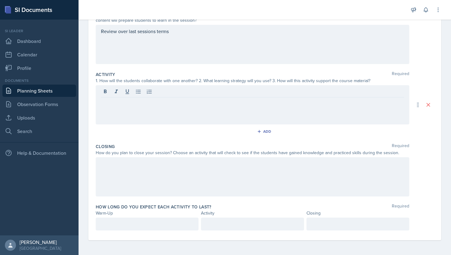
click at [211, 65] on div "Warm-Up Required How do you plan to open your session? What icebreaker will you…" at bounding box center [265, 35] width 338 height 67
click at [212, 60] on div "Review over last sessions terms" at bounding box center [253, 44] width 314 height 39
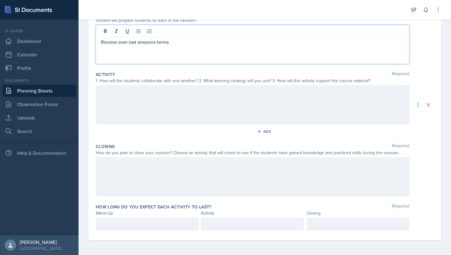
click at [197, 94] on div at bounding box center [253, 104] width 314 height 39
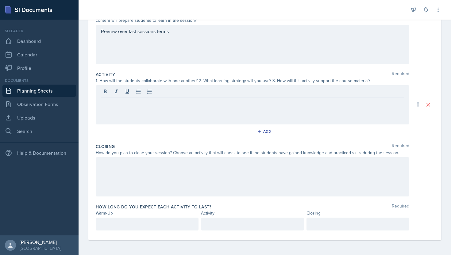
click at [207, 51] on div "Review over last sessions terms" at bounding box center [253, 44] width 314 height 39
click at [170, 111] on div at bounding box center [253, 104] width 314 height 39
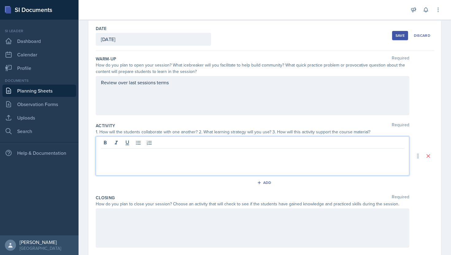
scroll to position [32, 0]
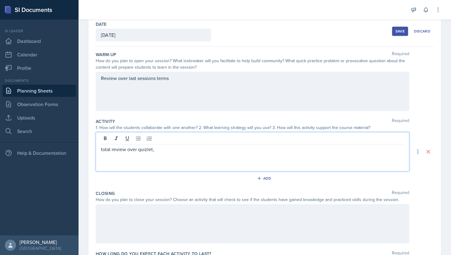
click at [170, 147] on p "total review over quizlet," at bounding box center [252, 149] width 303 height 7
click at [148, 149] on p "total review over quizlet," at bounding box center [252, 149] width 303 height 7
click at [148, 151] on p "total review over quizlet," at bounding box center [252, 149] width 303 height 7
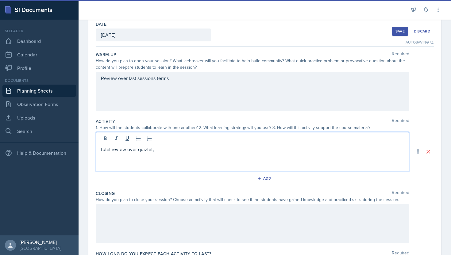
click at [147, 151] on p "total review over quizlet," at bounding box center [252, 149] width 303 height 7
click at [192, 151] on p "total review over quiz-let," at bounding box center [252, 149] width 303 height 7
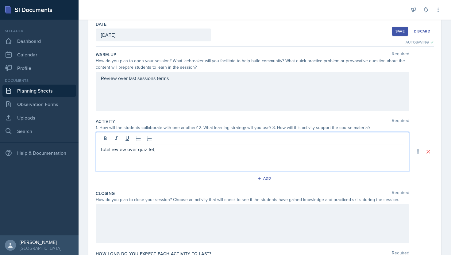
drag, startPoint x: 162, startPoint y: 148, endPoint x: 94, endPoint y: 145, distance: 68.2
click at [94, 145] on div "Date [DATE] [DATE] 27 28 29 30 31 1 2 3 4 5 6 7 8 9 10 11 12 13 14 15 16 17 18 …" at bounding box center [264, 151] width 353 height 271
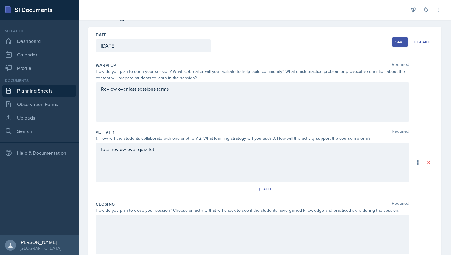
click at [166, 160] on div "total review over quiz-let," at bounding box center [253, 162] width 314 height 39
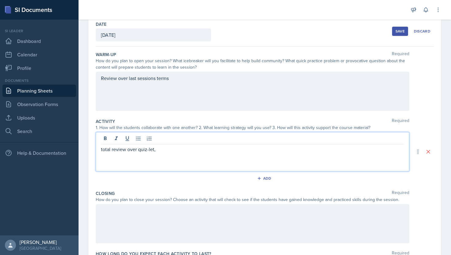
click at [161, 155] on div "total review over quiz-let," at bounding box center [253, 151] width 314 height 39
click at [161, 152] on p "total review over quiz-let," at bounding box center [252, 149] width 303 height 7
drag, startPoint x: 155, startPoint y: 152, endPoint x: 174, endPoint y: 149, distance: 19.0
click at [176, 151] on p "total review over quiz-let (Chapters" at bounding box center [252, 149] width 303 height 7
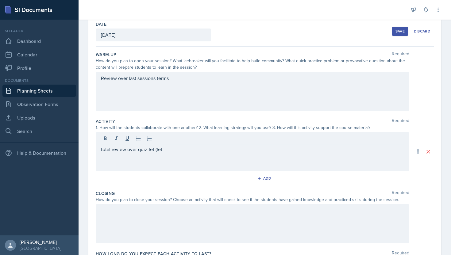
click at [168, 154] on div "total review over quiz-let (let" at bounding box center [253, 151] width 314 height 39
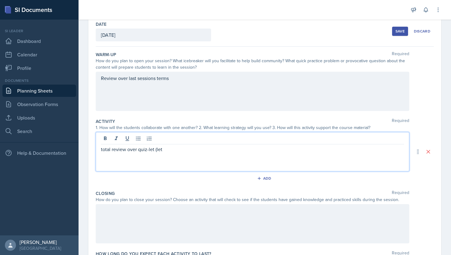
click at [155, 150] on p "total review over quiz-let (let" at bounding box center [252, 149] width 303 height 7
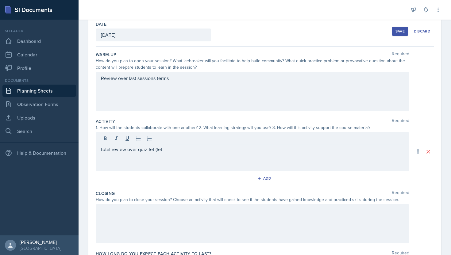
click at [180, 157] on div "total review over quiz-let (let" at bounding box center [253, 151] width 314 height 39
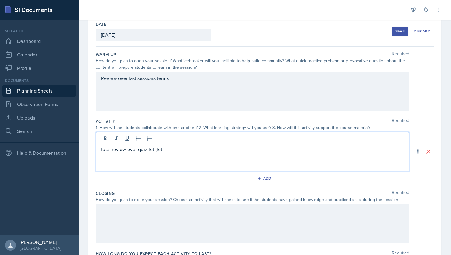
click at [178, 153] on p "total review over quiz-let (let" at bounding box center [252, 149] width 303 height 7
click at [173, 150] on p "total review over quiz-let (let" at bounding box center [252, 149] width 303 height 7
click at [178, 153] on p "total review over quiz-let (let" at bounding box center [252, 149] width 303 height 7
click at [173, 151] on p "total review over quiz-let (let" at bounding box center [252, 149] width 303 height 7
click at [176, 156] on div "total review over quiz-let (let" at bounding box center [253, 151] width 314 height 39
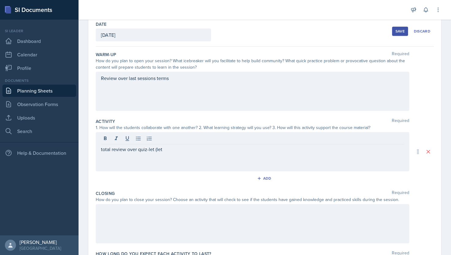
click at [176, 156] on div "total review over quiz-let (let" at bounding box center [253, 151] width 314 height 39
click at [175, 155] on div "total review over quiz-let (let" at bounding box center [253, 151] width 314 height 39
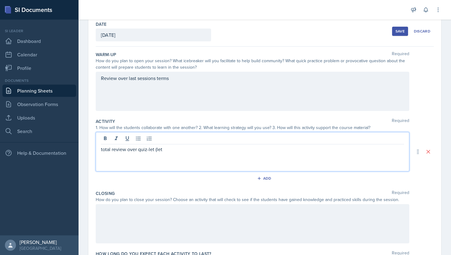
click at [167, 151] on p "total review over quiz-let (let" at bounding box center [252, 149] width 303 height 7
click at [135, 158] on div "total review over quiz-let (let" at bounding box center [253, 151] width 314 height 39
click at [179, 83] on div "Review over last sessions terms" at bounding box center [253, 91] width 314 height 39
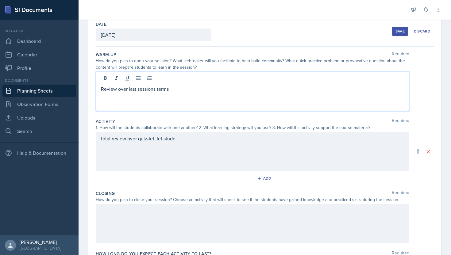
scroll to position [43, 0]
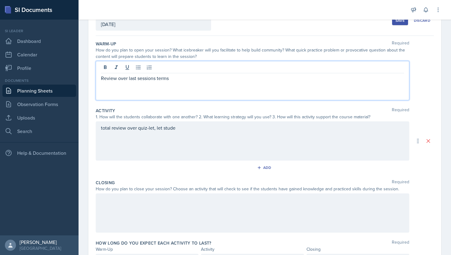
click at [177, 125] on div "total review over quiz-let, let stude" at bounding box center [253, 141] width 314 height 39
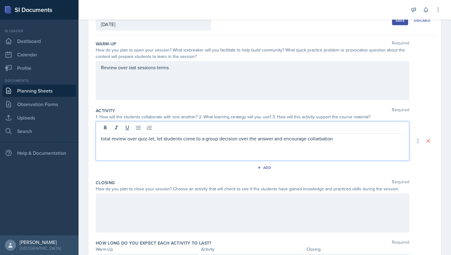
click at [322, 138] on p "total review over quiz-let, let students come to a group decision over the answ…" at bounding box center [252, 138] width 303 height 7
click at [335, 139] on p "total review over quiz-let, let students come to a group decision over the answ…" at bounding box center [252, 138] width 303 height 7
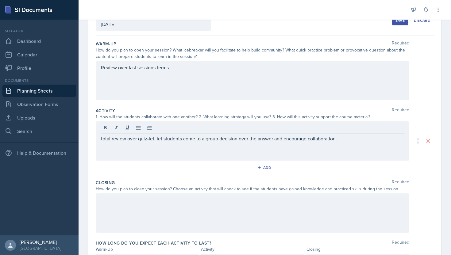
click at [144, 211] on div at bounding box center [253, 213] width 314 height 39
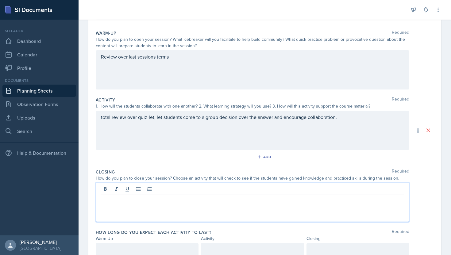
scroll to position [79, 0]
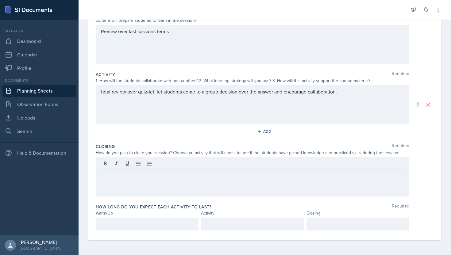
click at [153, 183] on div at bounding box center [253, 176] width 314 height 39
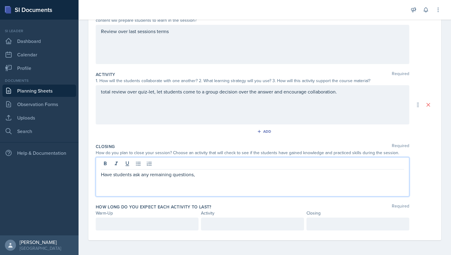
click at [371, 94] on div "total review over quiz-let, let students come to a group decision over the answ…" at bounding box center [253, 104] width 314 height 39
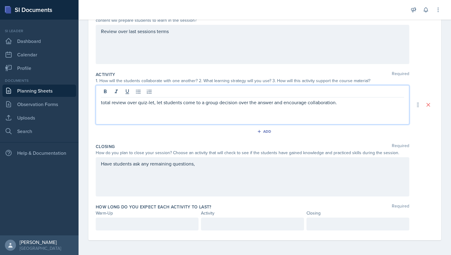
click at [294, 177] on div "Have students ask any remaining questions," at bounding box center [253, 176] width 314 height 39
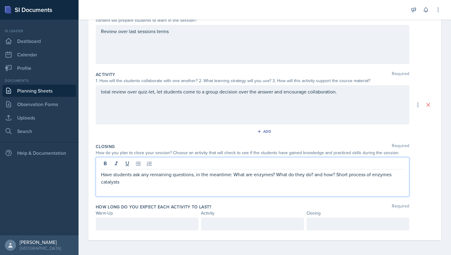
click at [337, 176] on p "Have students ask any remaining questions, in the meantime: What are enzymes? W…" at bounding box center [252, 178] width 303 height 15
click at [101, 183] on p "Short process of enzymes catalysts" at bounding box center [252, 181] width 303 height 7
click at [190, 184] on p "Give Short process of enzymes catalysts" at bounding box center [252, 181] width 303 height 7
drag, startPoint x: 170, startPoint y: 183, endPoint x: 191, endPoint y: 182, distance: 21.5
click at [191, 183] on p "Give Short process of enzymes catalysts" at bounding box center [252, 181] width 303 height 7
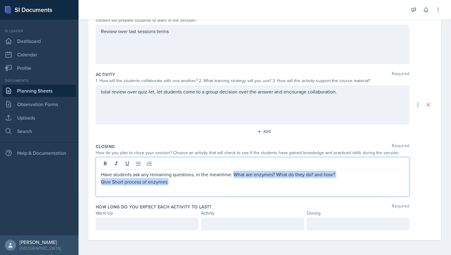
drag, startPoint x: 234, startPoint y: 176, endPoint x: 236, endPoint y: 186, distance: 9.9
click at [236, 186] on div "Have students ask any remaining questions, in the meantime: What are enzymes? W…" at bounding box center [253, 176] width 314 height 39
copy div "What are enzymes? What do they do? and how? Give Short process of enzymes:"
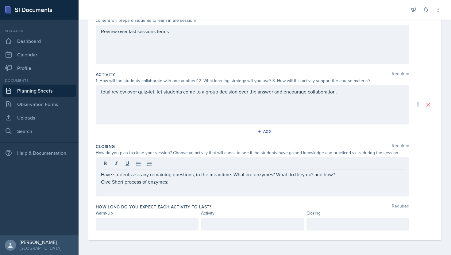
click at [185, 116] on div "total review over quiz-let, let students come to a group decision over the answ…" at bounding box center [253, 104] width 314 height 39
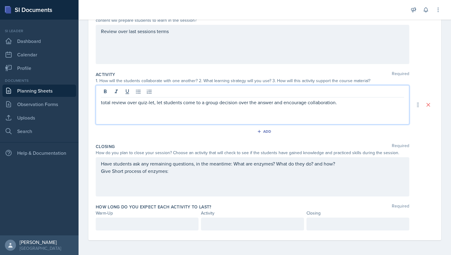
scroll to position [90, 0]
click at [138, 221] on p at bounding box center [147, 224] width 92 height 7
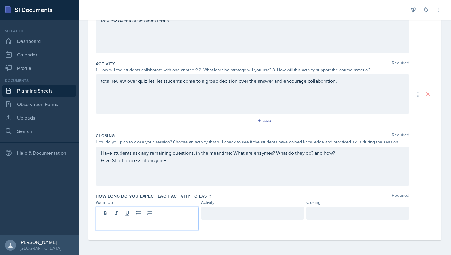
click at [208, 213] on div at bounding box center [252, 213] width 103 height 13
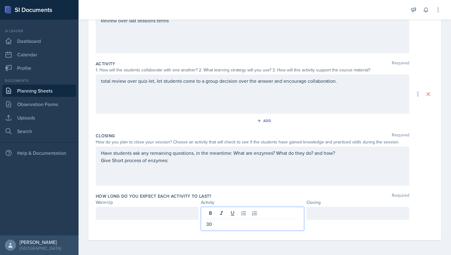
click at [136, 220] on div at bounding box center [147, 213] width 103 height 13
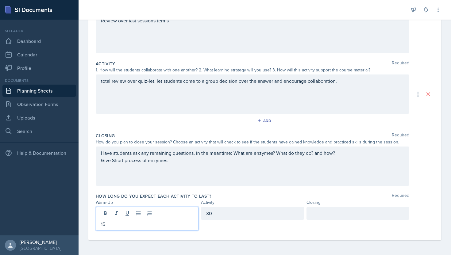
click at [338, 211] on div at bounding box center [358, 213] width 103 height 13
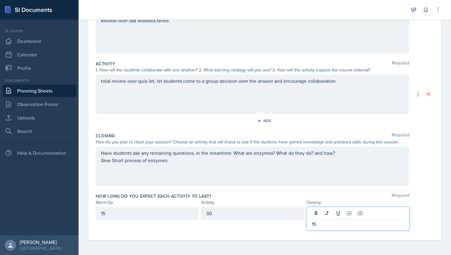
click at [307, 138] on div "Closing Required" at bounding box center [265, 136] width 338 height 6
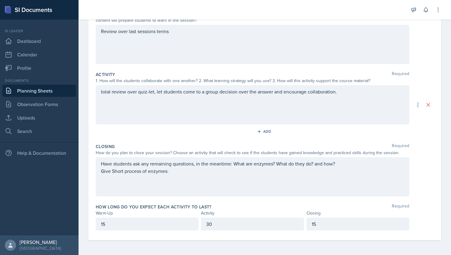
scroll to position [0, 0]
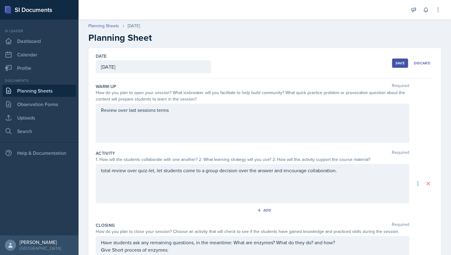
click at [402, 61] on div "Save" at bounding box center [400, 63] width 9 height 5
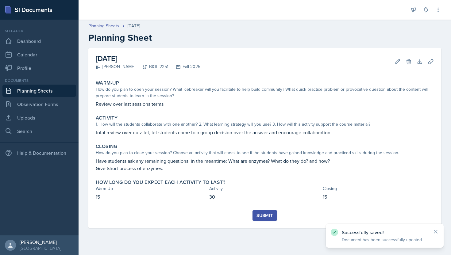
click at [265, 216] on div "Submit" at bounding box center [265, 215] width 16 height 5
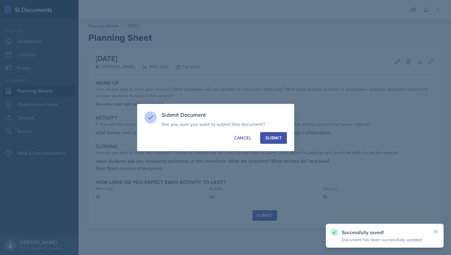
click at [276, 139] on div "Submit" at bounding box center [273, 138] width 16 height 6
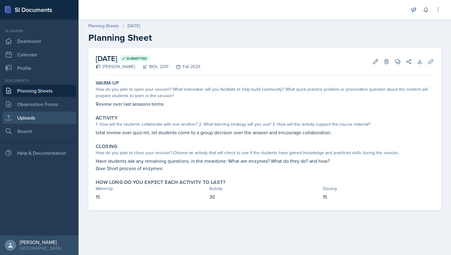
click at [38, 119] on link "Uploads" at bounding box center [39, 118] width 74 height 12
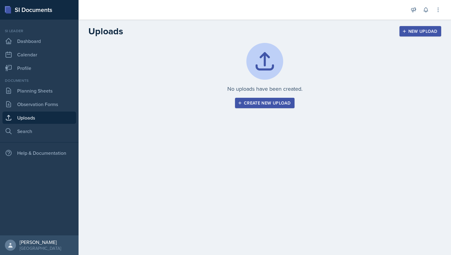
click at [419, 30] on div "New Upload" at bounding box center [421, 31] width 34 height 5
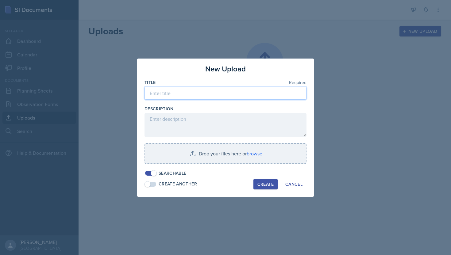
click at [203, 96] on input at bounding box center [226, 93] width 162 height 13
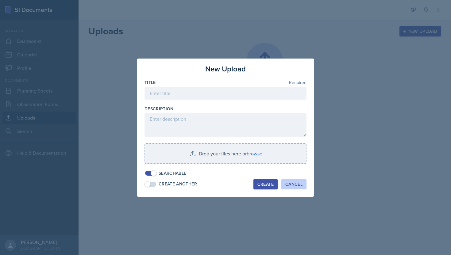
click at [296, 184] on div "Cancel" at bounding box center [293, 184] width 17 height 5
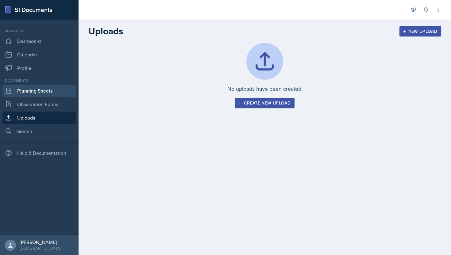
click at [38, 95] on link "Planning Sheets" at bounding box center [39, 91] width 74 height 12
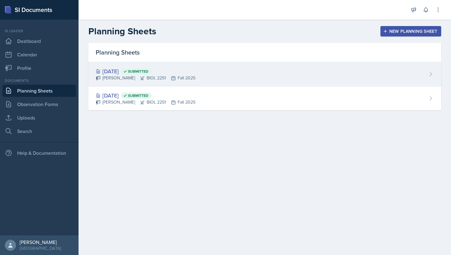
click at [118, 78] on div "[PERSON_NAME] BIOL 2251 Fall 2025" at bounding box center [146, 78] width 100 height 6
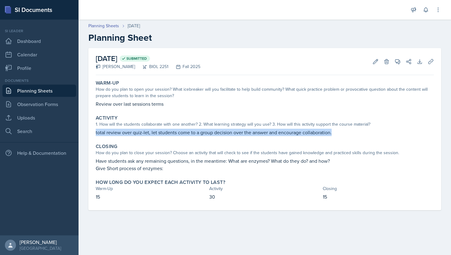
drag, startPoint x: 94, startPoint y: 133, endPoint x: 336, endPoint y: 132, distance: 242.1
click at [336, 132] on div "Activity 1. How will the students collaborate with one another? 2. What learnin…" at bounding box center [264, 126] width 343 height 26
copy p "total review over quiz-let, let students come to a group decision over the answ…"
